Goal: Find specific page/section: Find specific page/section

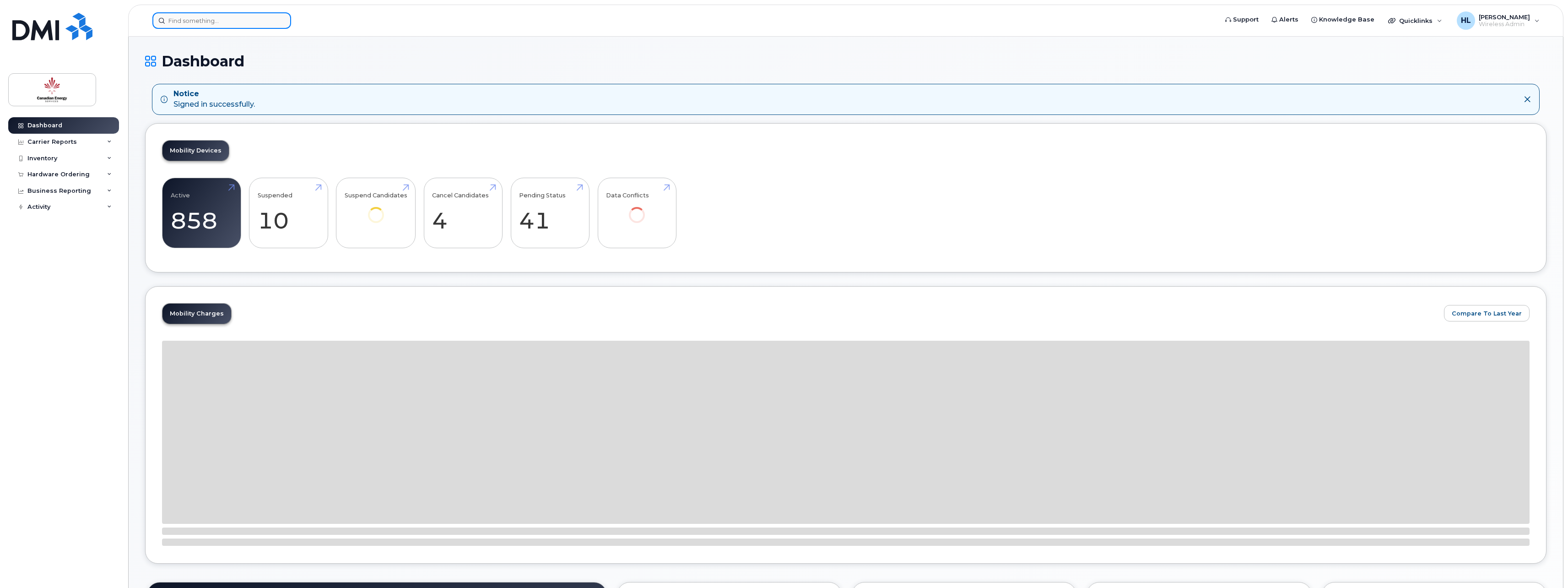
click at [180, 18] on input at bounding box center [222, 20] width 138 height 17
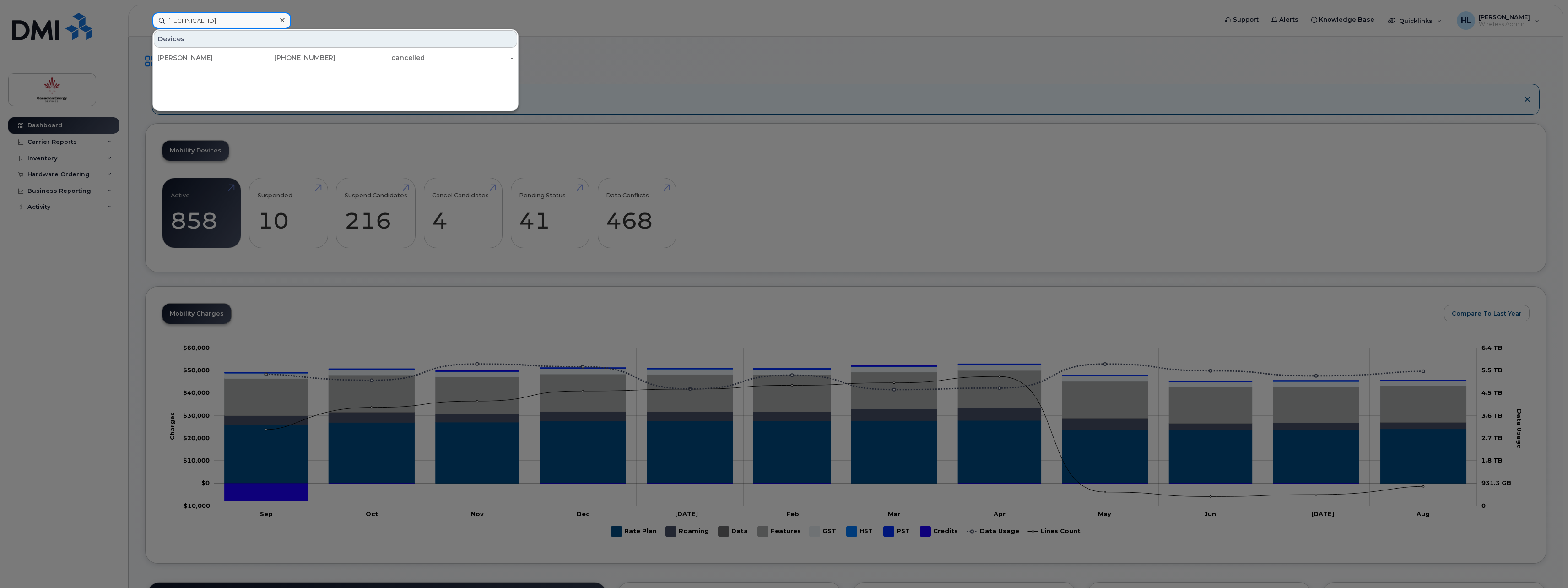
type input "[TECHNICAL_ID]"
click at [206, 58] on div "[PERSON_NAME]" at bounding box center [202, 58] width 89 height 9
